Goal: Information Seeking & Learning: Learn about a topic

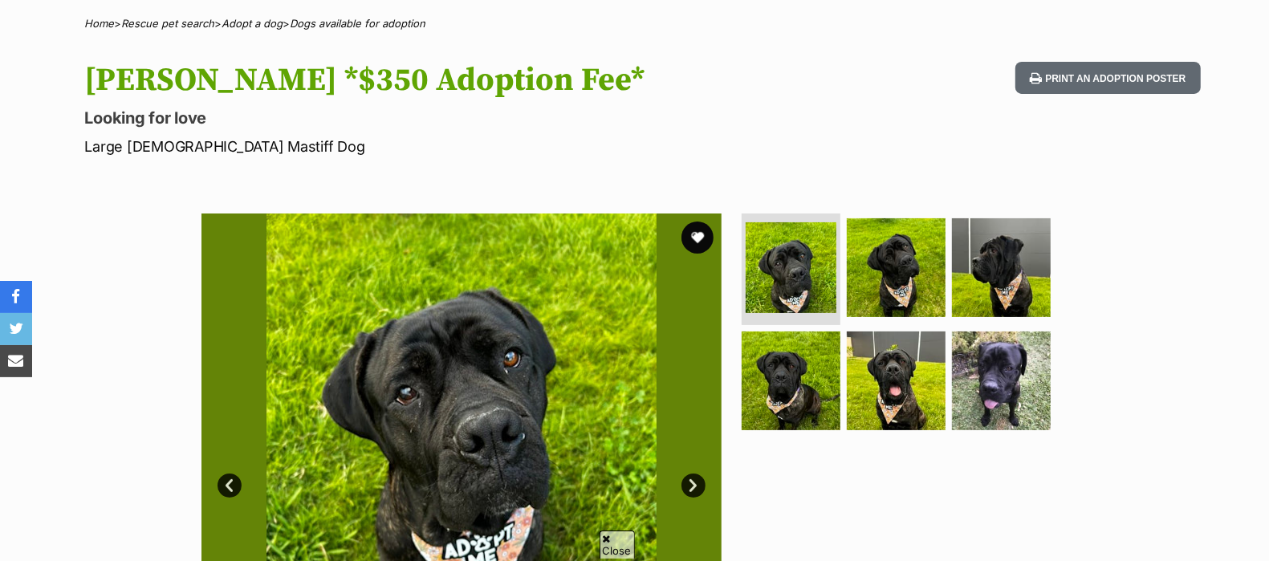
scroll to position [161, 0]
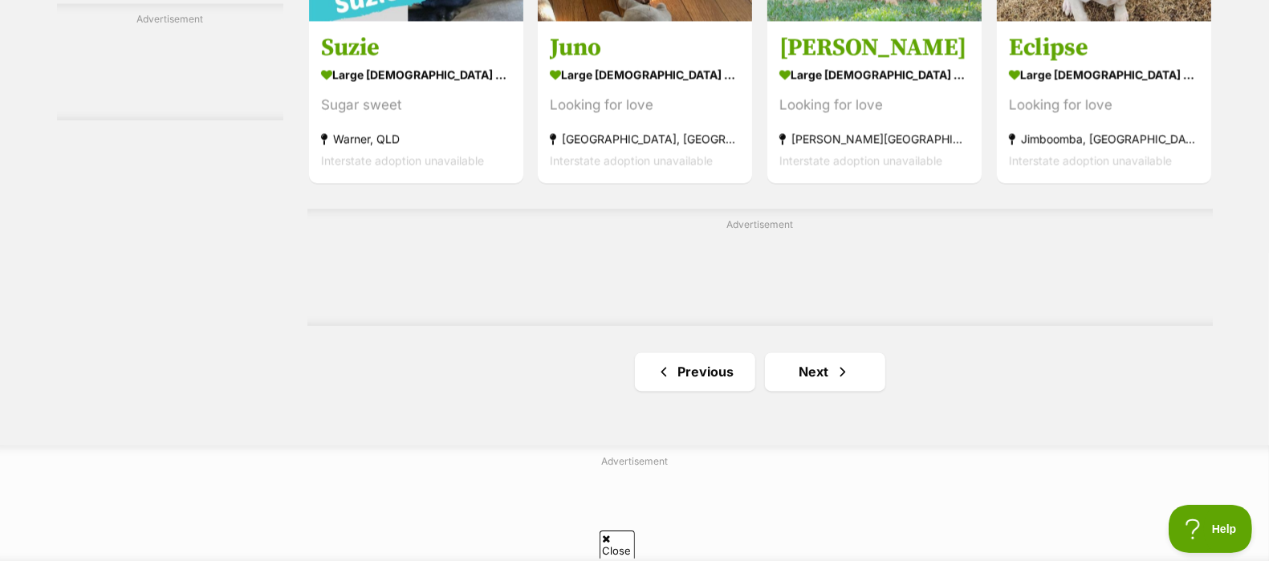
scroll to position [2689, 0]
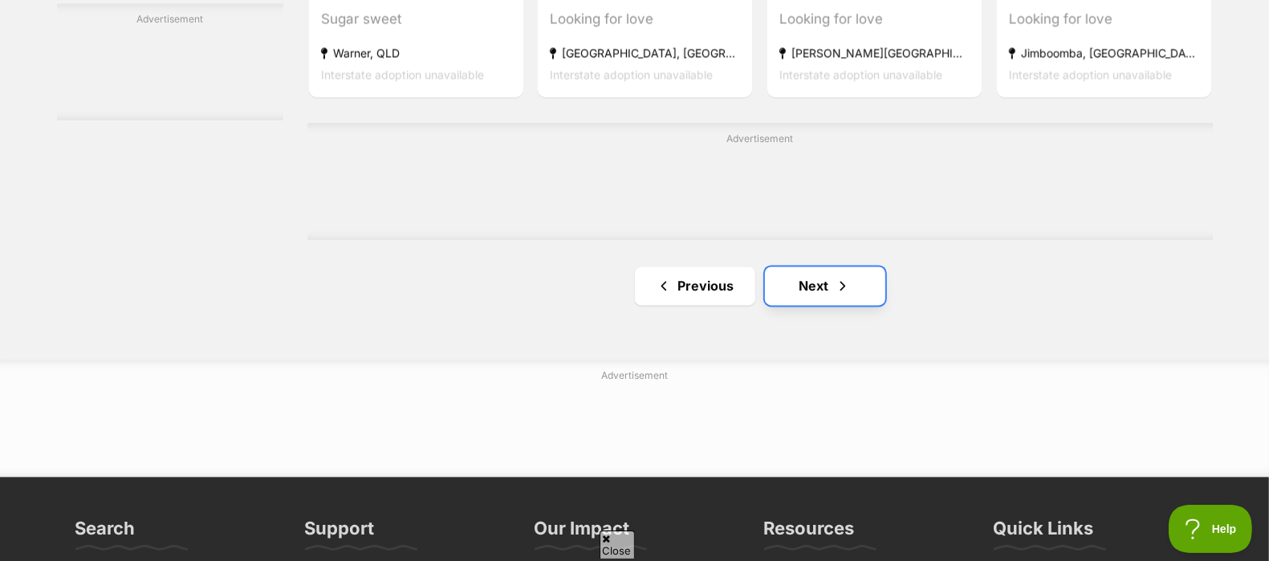
click at [810, 270] on link "Next" at bounding box center [825, 286] width 120 height 39
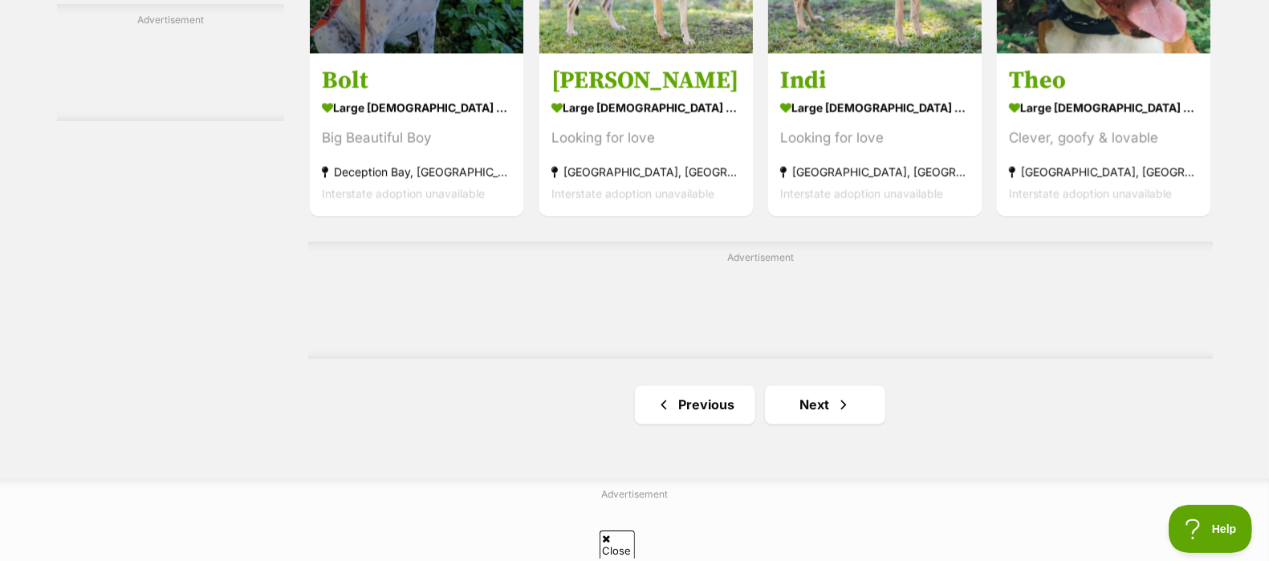
scroll to position [2609, 0]
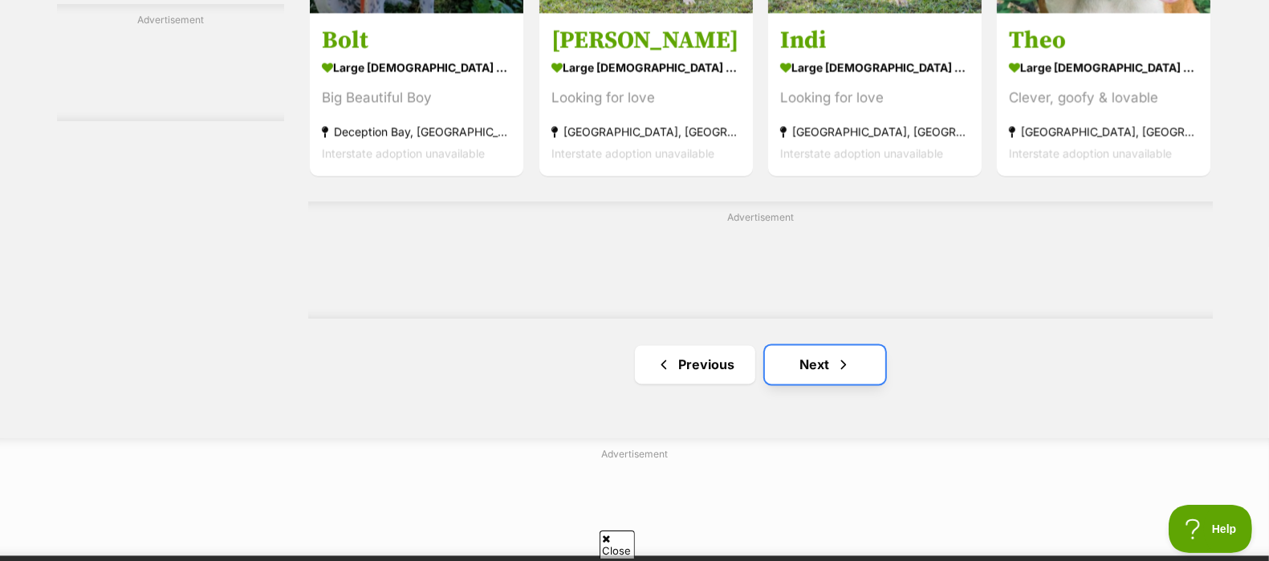
click at [824, 368] on link "Next" at bounding box center [825, 364] width 120 height 39
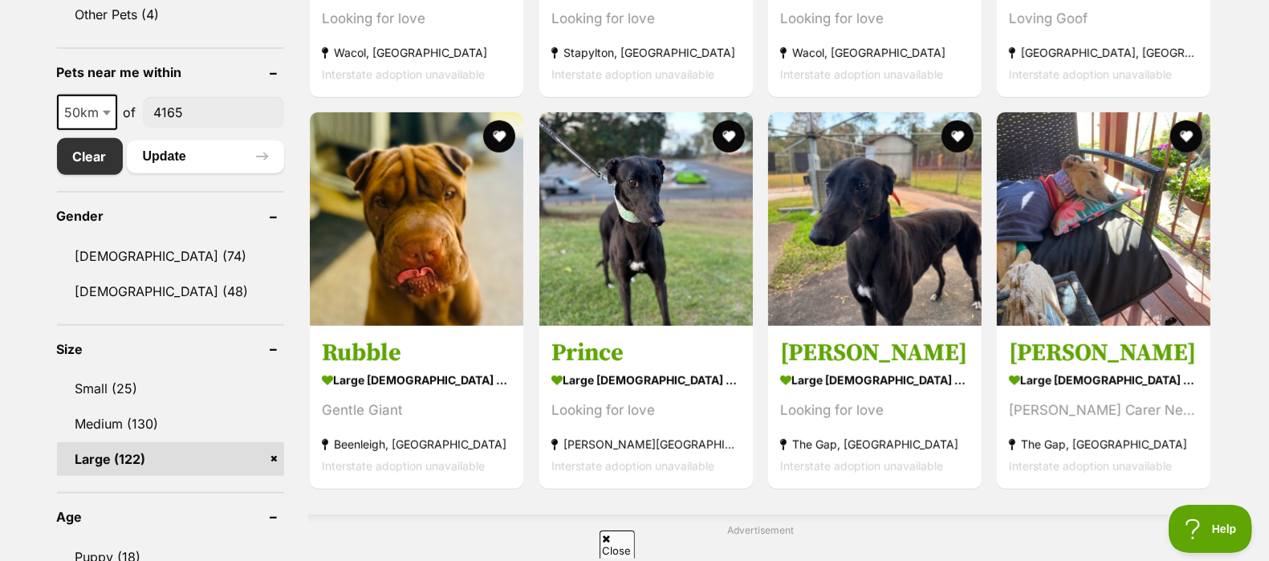
scroll to position [883, 0]
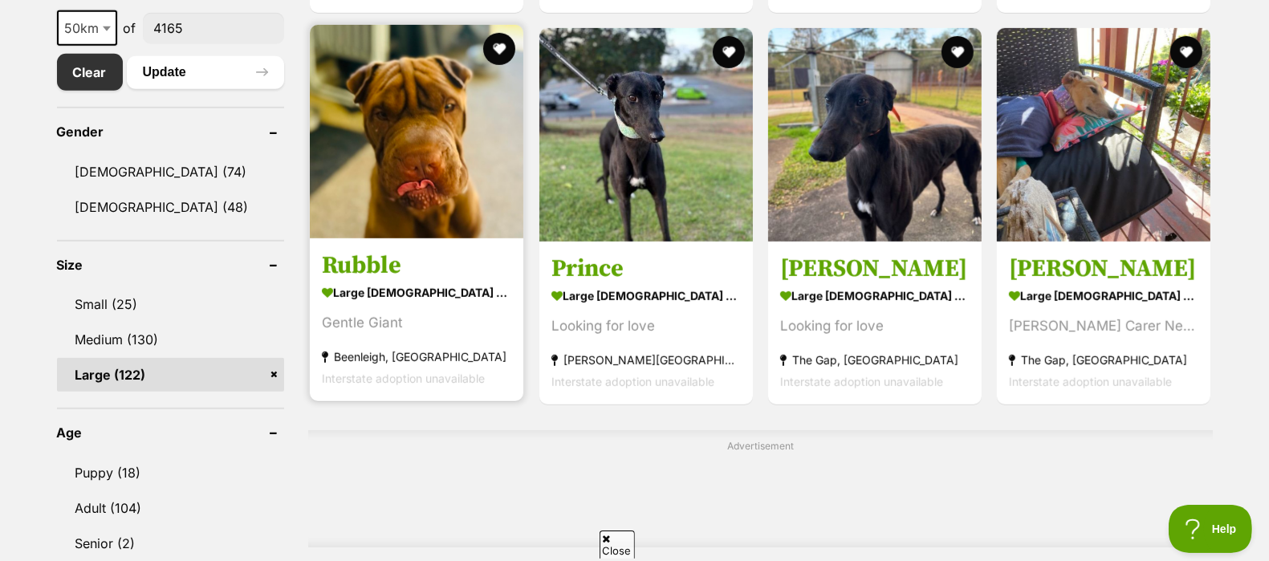
click at [369, 270] on h3 "Rubble" at bounding box center [416, 265] width 189 height 31
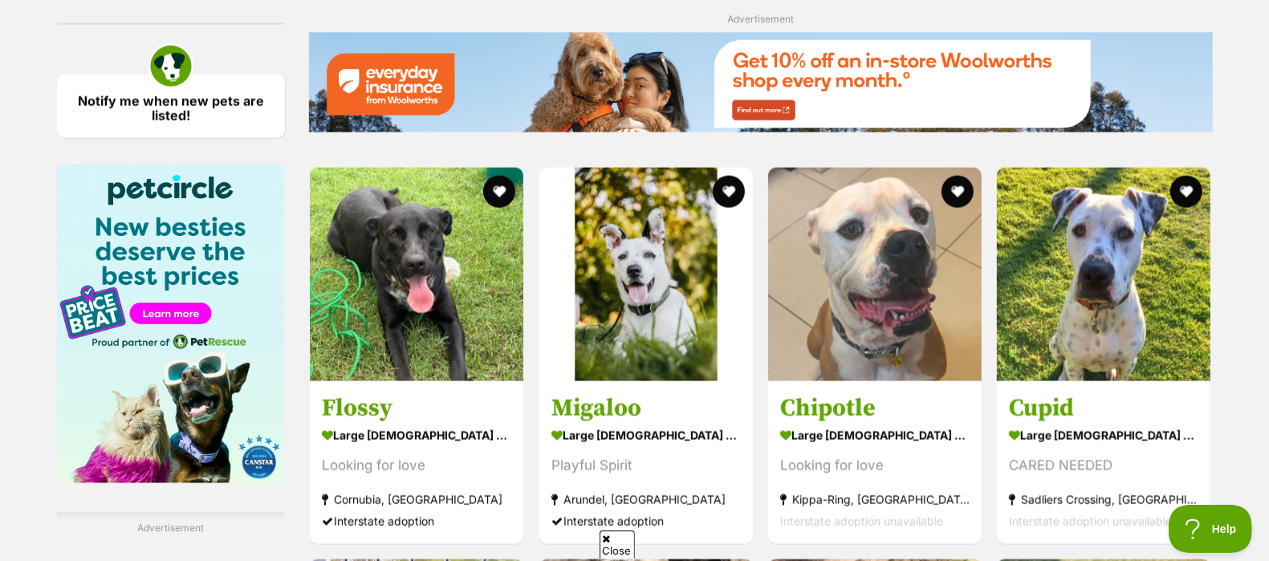
scroll to position [1886, 0]
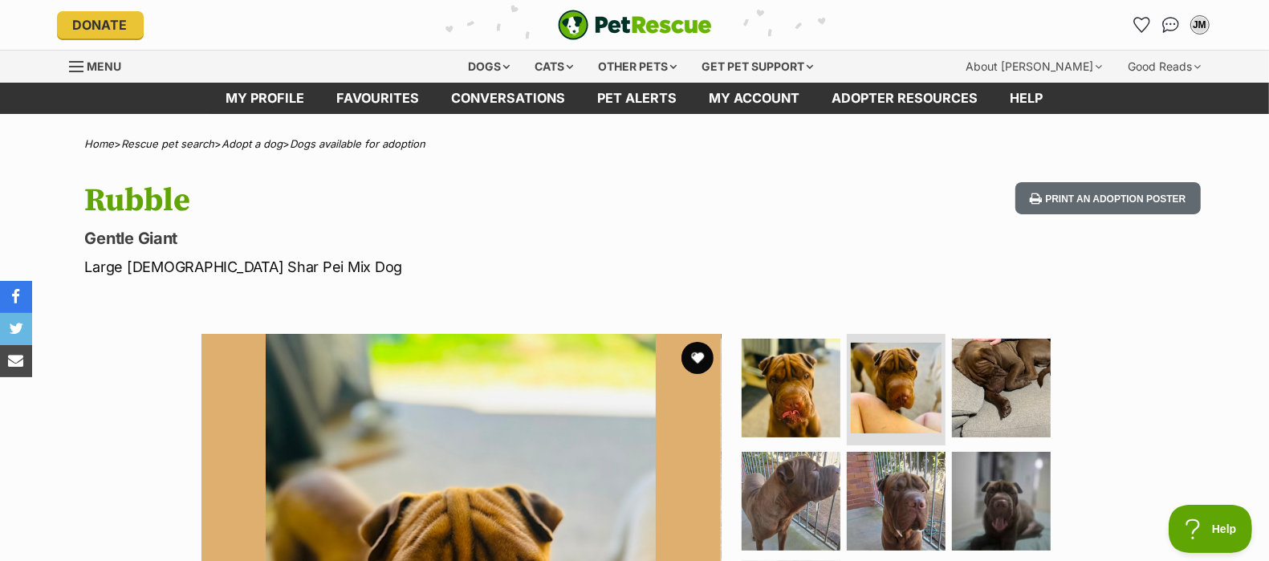
click at [571, 244] on p "Gentle Giant" at bounding box center [424, 238] width 679 height 22
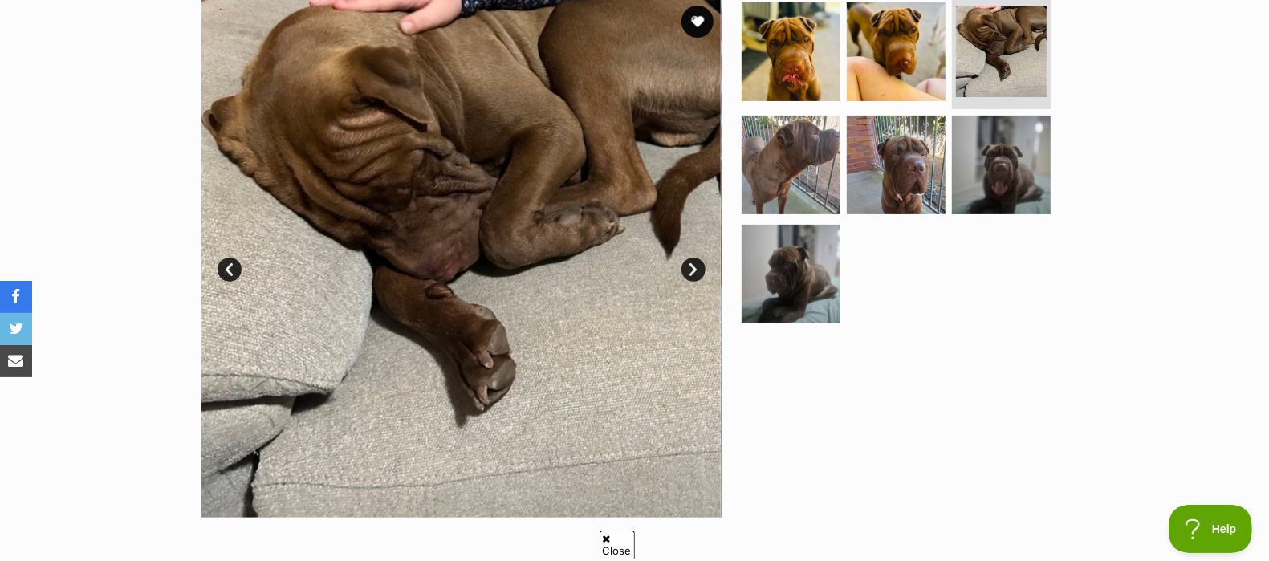
scroll to position [337, 0]
click at [693, 262] on link "Next" at bounding box center [694, 269] width 24 height 24
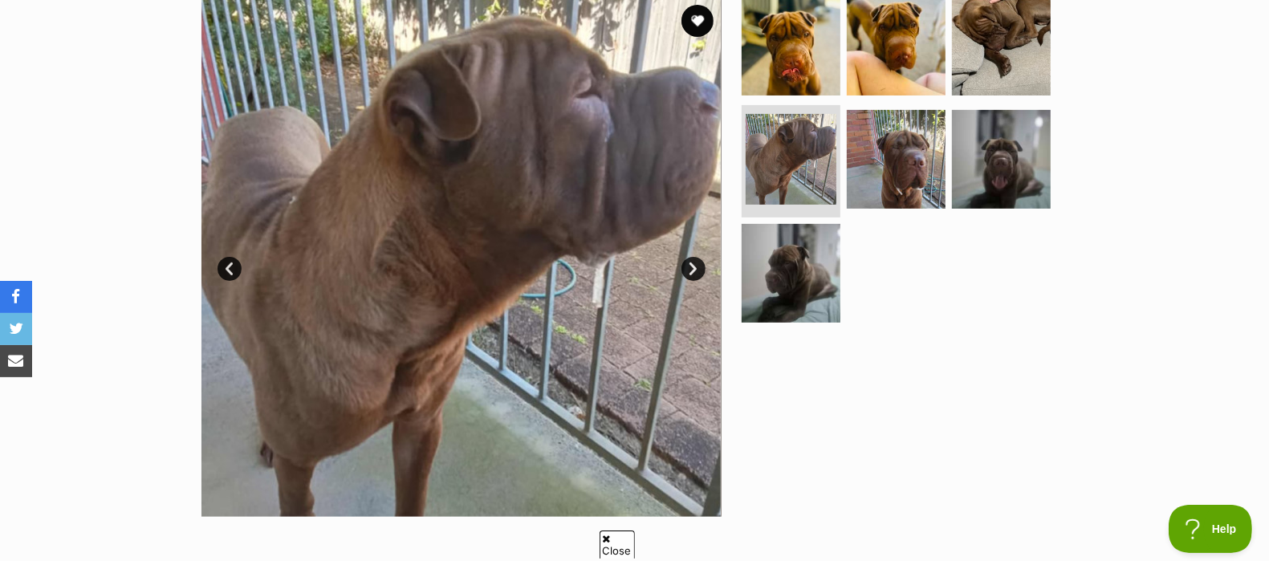
click at [702, 277] on img at bounding box center [461, 257] width 520 height 520
click at [702, 271] on link "Next" at bounding box center [694, 269] width 24 height 24
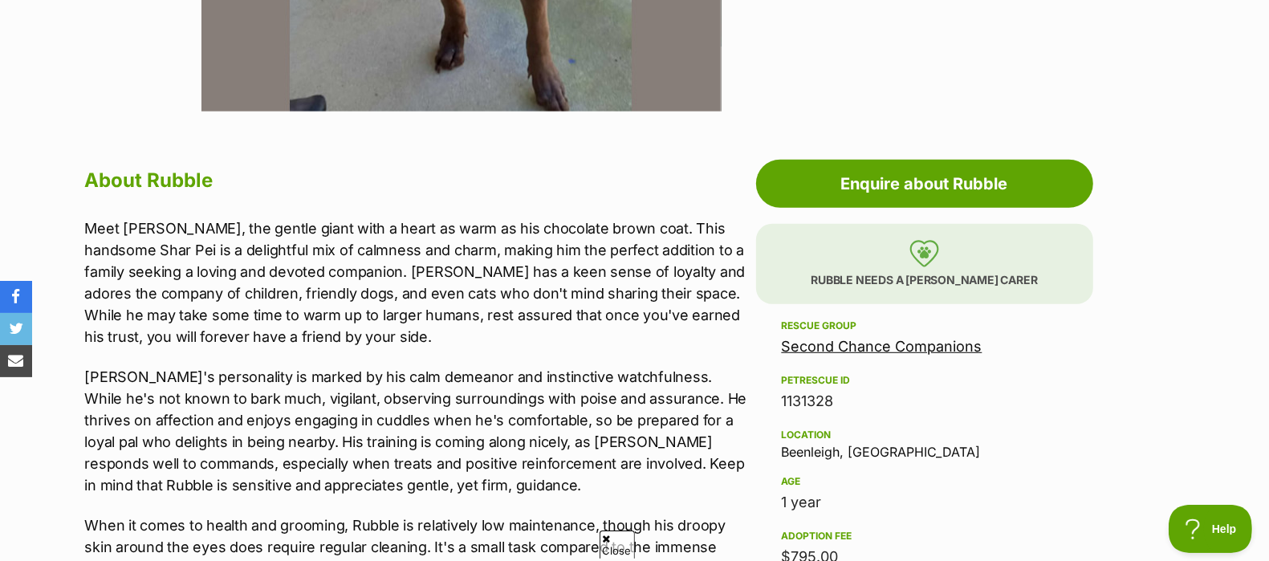
scroll to position [743, 0]
click at [823, 342] on link "Second Chance Companions" at bounding box center [882, 345] width 201 height 17
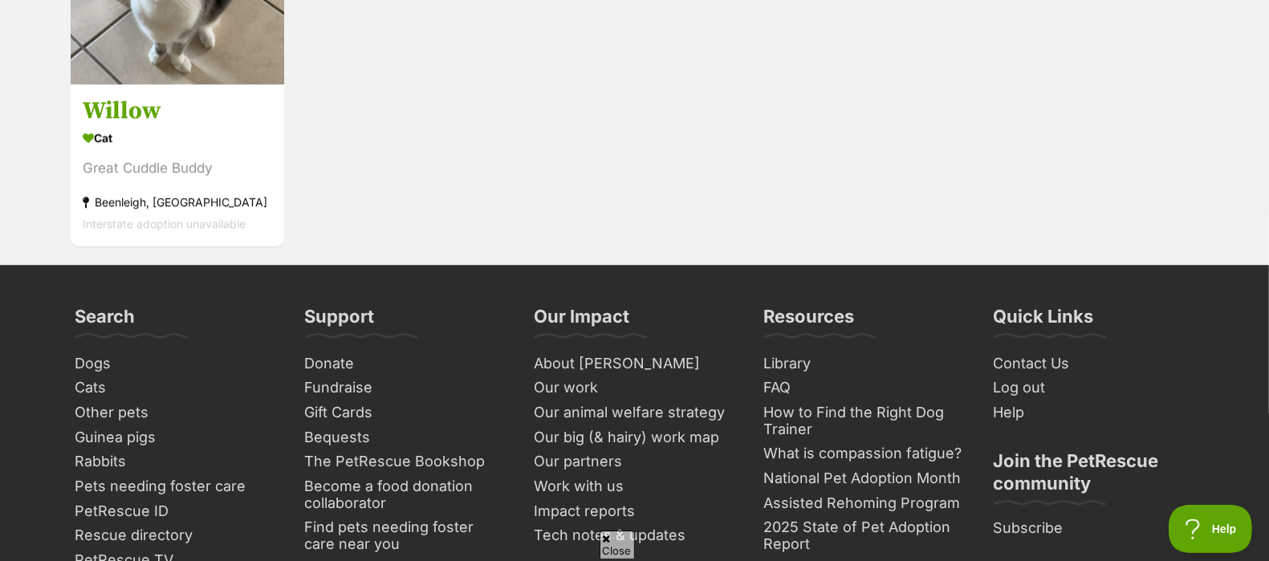
scroll to position [3693, 0]
